Goal: Task Accomplishment & Management: Use online tool/utility

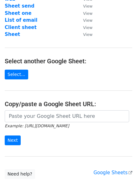
scroll to position [57, 0]
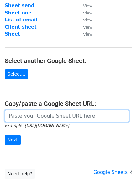
click at [23, 119] on input "url" at bounding box center [67, 116] width 125 height 12
paste input "[URL][DOMAIN_NAME]"
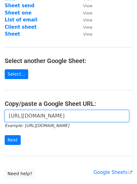
scroll to position [0, 133]
type input "[URL][DOMAIN_NAME]"
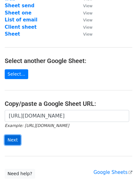
click at [11, 138] on input "Next" at bounding box center [13, 140] width 16 height 10
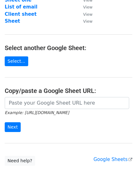
scroll to position [70, 0]
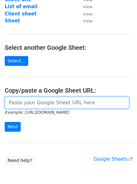
click at [24, 104] on input "url" at bounding box center [67, 103] width 125 height 12
paste input "[URL][DOMAIN_NAME]"
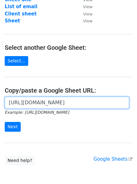
scroll to position [0, 133]
type input "[URL][DOMAIN_NAME]"
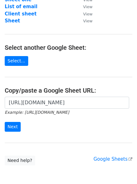
click at [17, 117] on form "[URL][DOMAIN_NAME] Example: [URL][DOMAIN_NAME] Next" at bounding box center [69, 114] width 128 height 35
click at [16, 124] on input "Next" at bounding box center [13, 127] width 16 height 10
